Goal: Navigation & Orientation: Find specific page/section

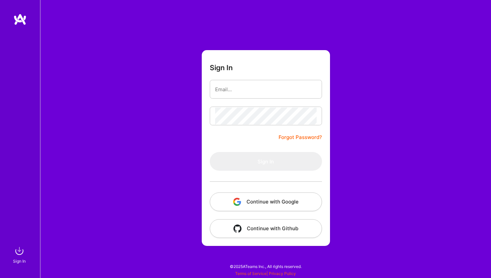
click at [0, 274] on com-1password-button at bounding box center [0, 274] width 0 height 0
type input "[EMAIL_ADDRESS][DOMAIN_NAME]"
